Goal: Task Accomplishment & Management: Manage account settings

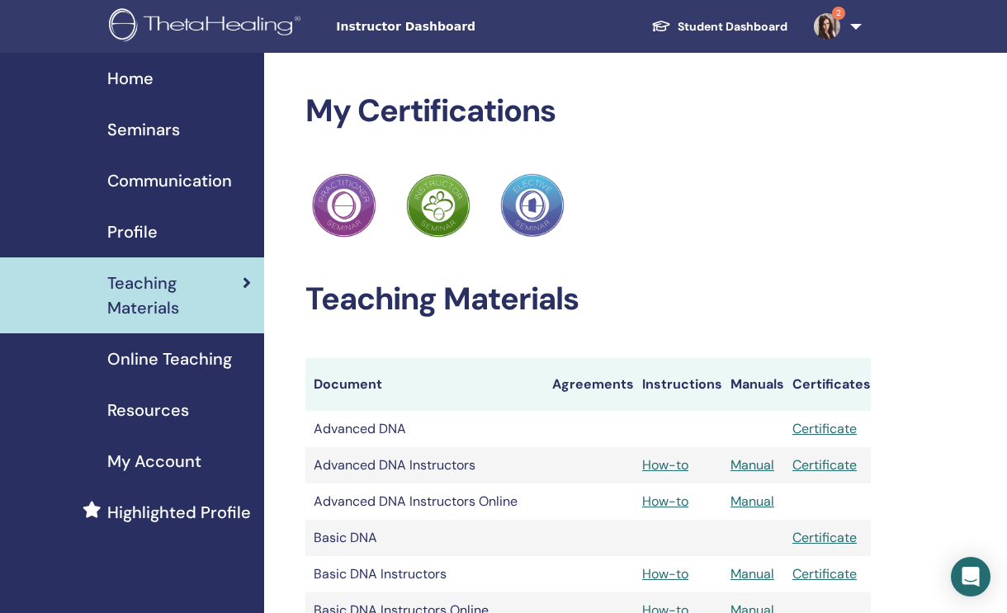
click at [156, 135] on span "Seminars" at bounding box center [143, 129] width 73 height 25
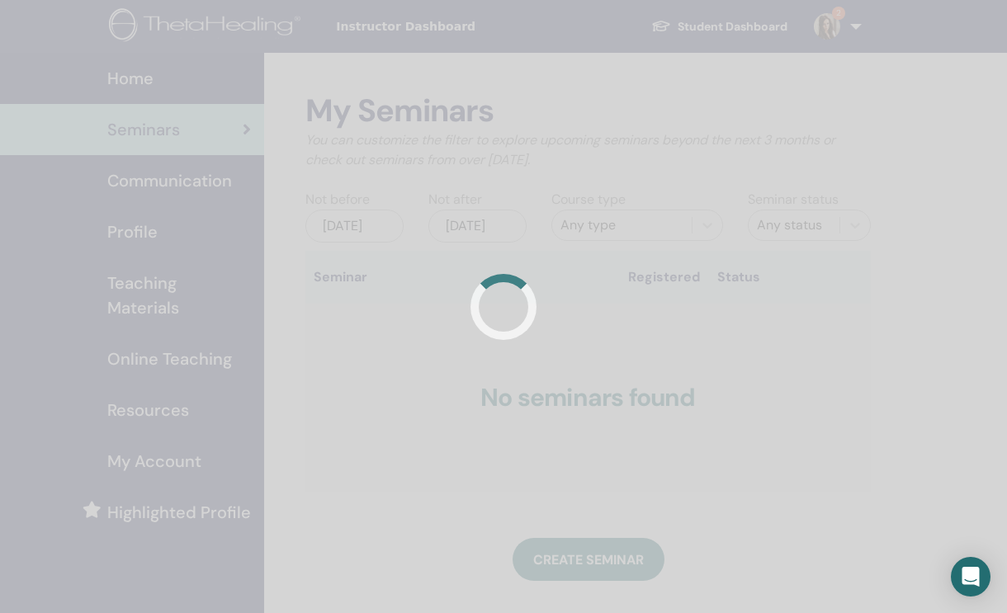
scroll to position [2, 0]
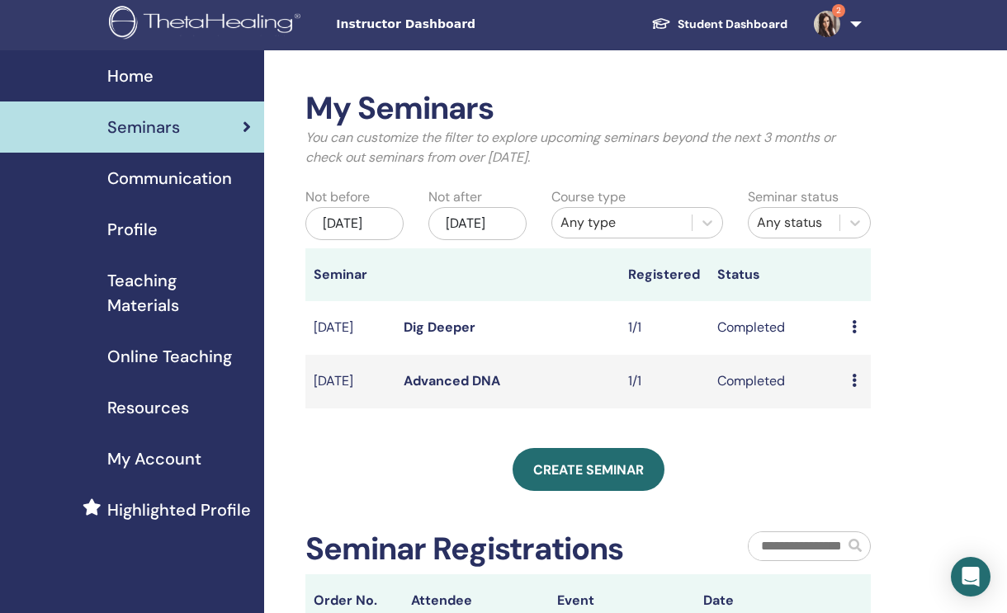
click at [853, 333] on icon at bounding box center [854, 326] width 5 height 13
click at [871, 360] on link "Preview" at bounding box center [857, 357] width 47 height 17
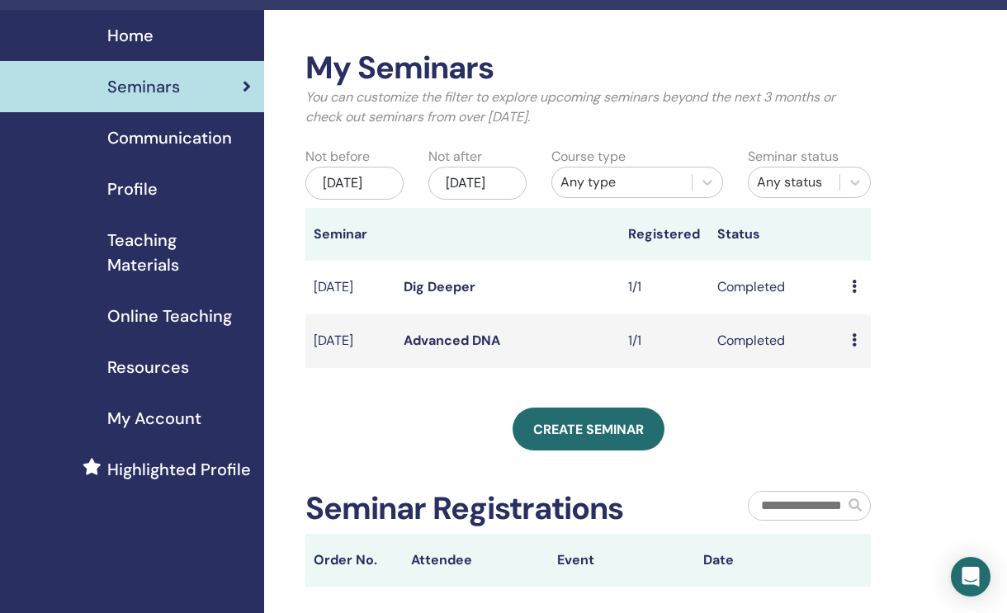
scroll to position [45, 0]
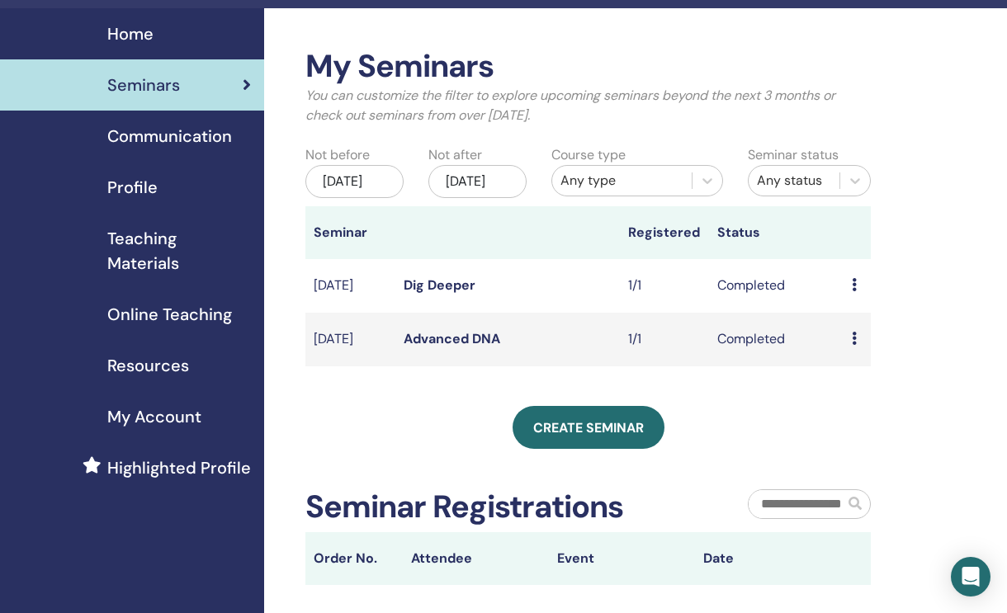
click at [559, 309] on td "Dig Deeper" at bounding box center [507, 286] width 225 height 54
click at [855, 291] on icon at bounding box center [854, 284] width 5 height 13
click at [890, 339] on link "Attendees" at bounding box center [868, 339] width 63 height 17
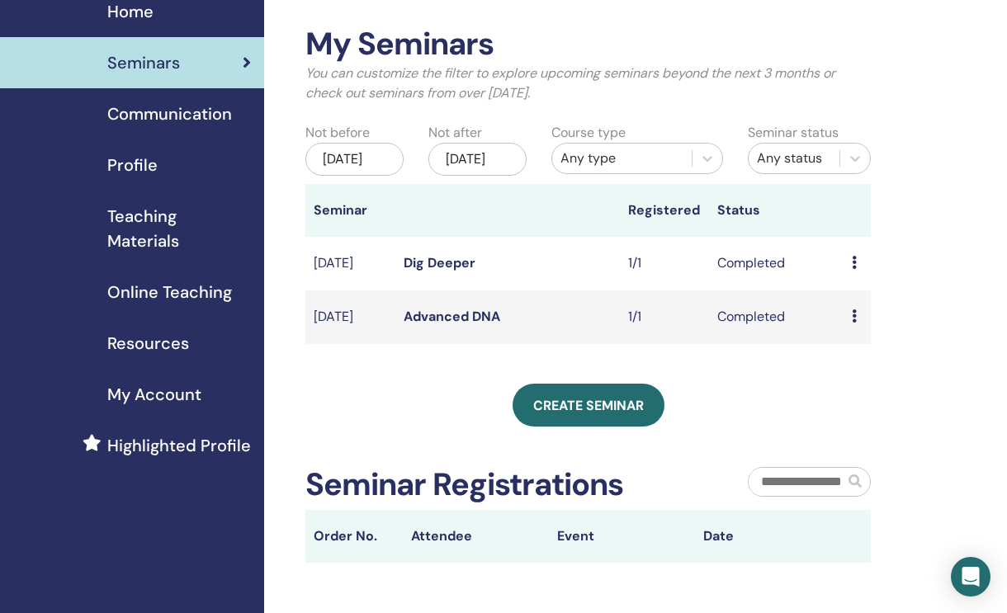
scroll to position [0, 0]
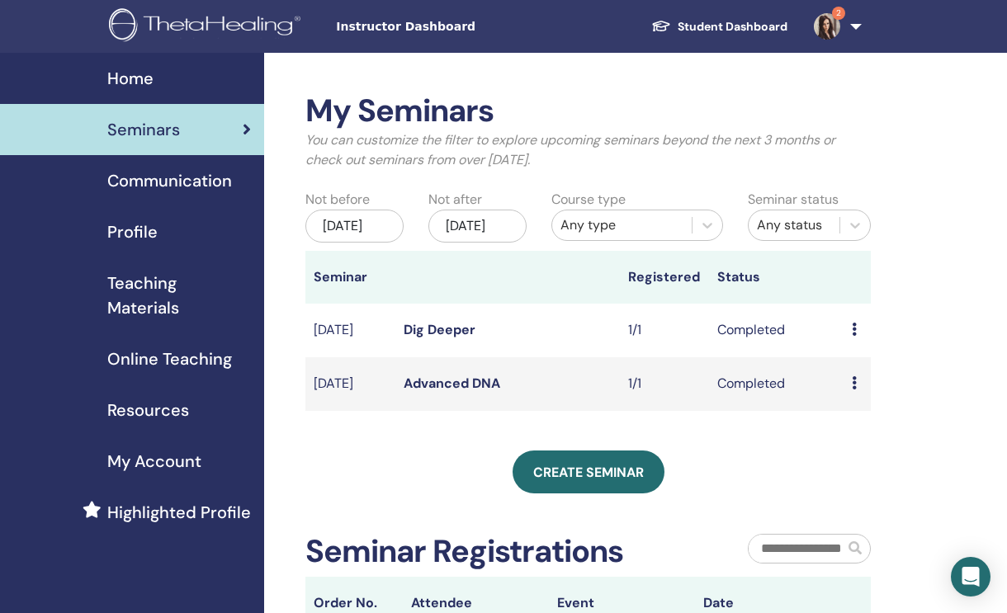
click at [835, 18] on span "2" at bounding box center [838, 13] width 13 height 13
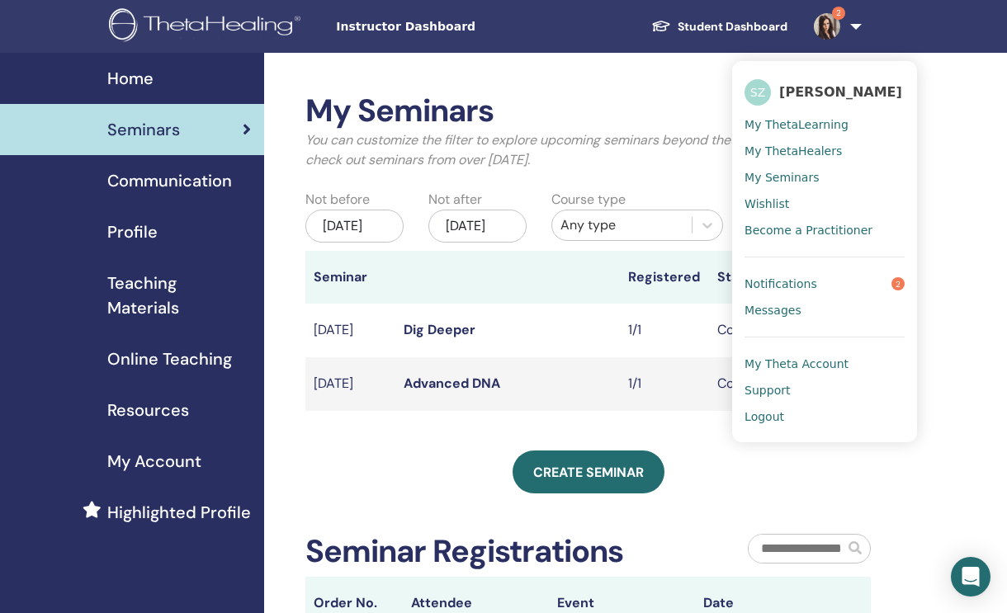
click at [850, 291] on link "Notifications 2" at bounding box center [825, 284] width 160 height 26
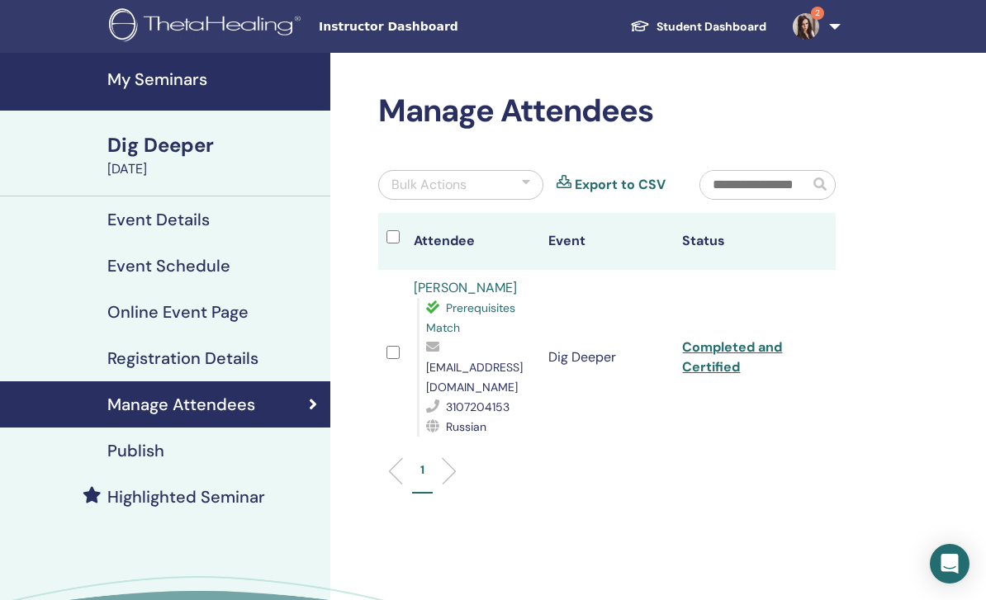
click at [720, 360] on link "Completed and Certified" at bounding box center [732, 356] width 100 height 37
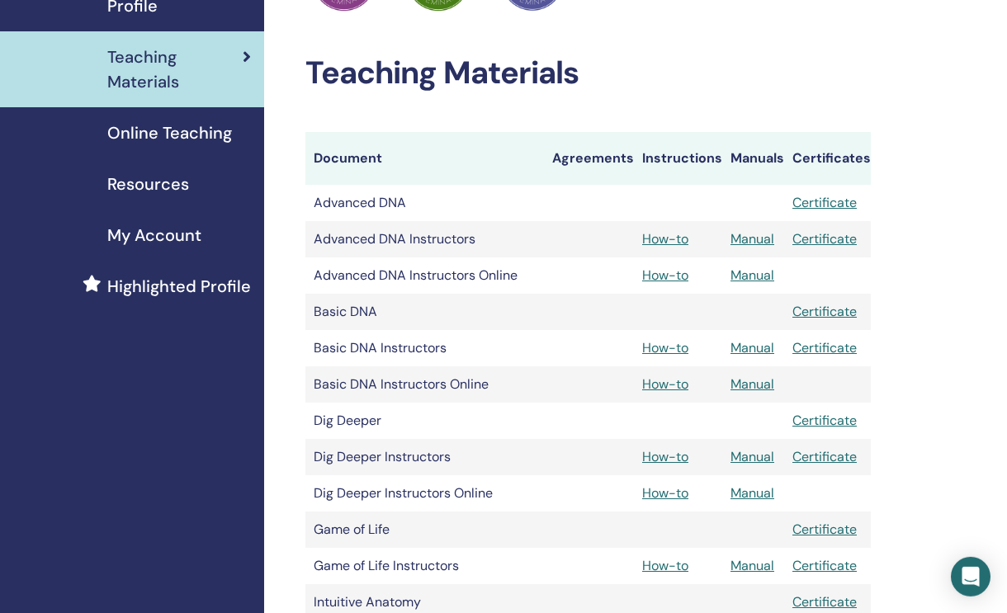
scroll to position [272, 0]
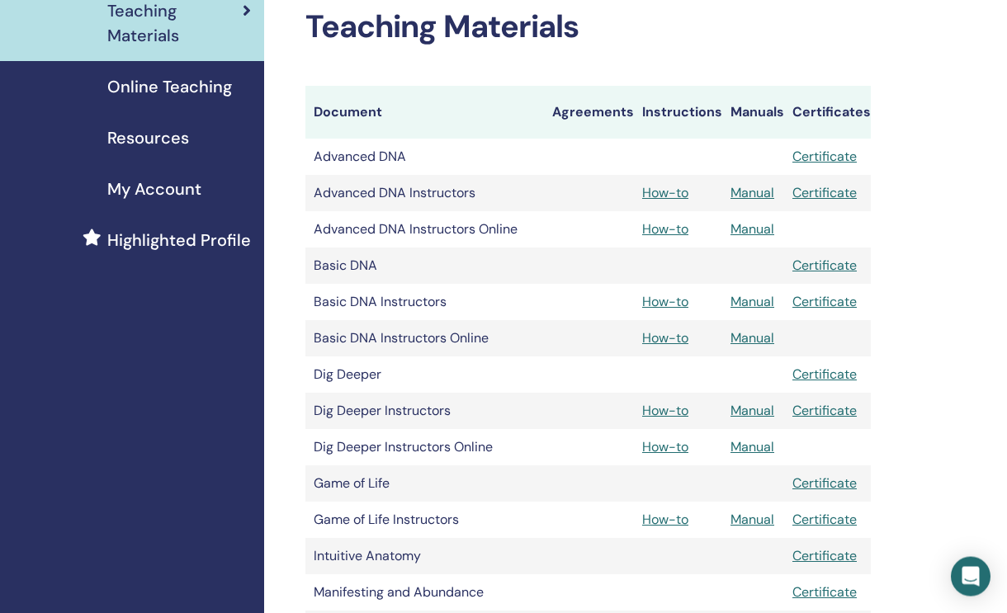
click at [749, 409] on link "Manual" at bounding box center [752, 410] width 44 height 17
